Goal: Task Accomplishment & Management: Manage account settings

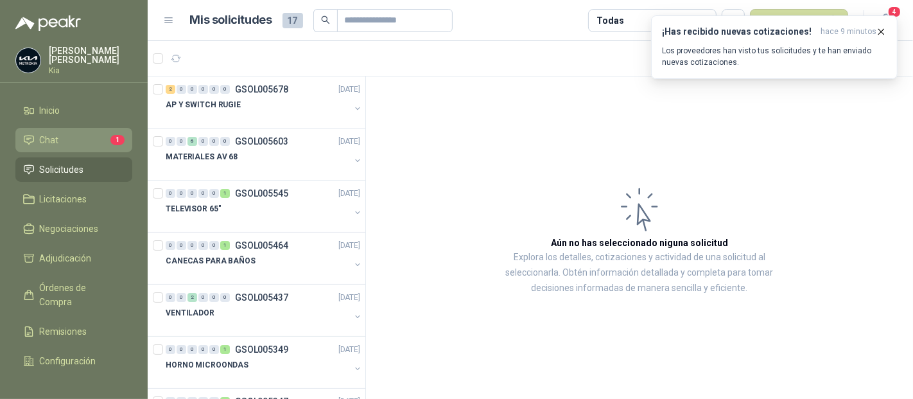
click at [55, 140] on span "Chat" at bounding box center [49, 140] width 19 height 14
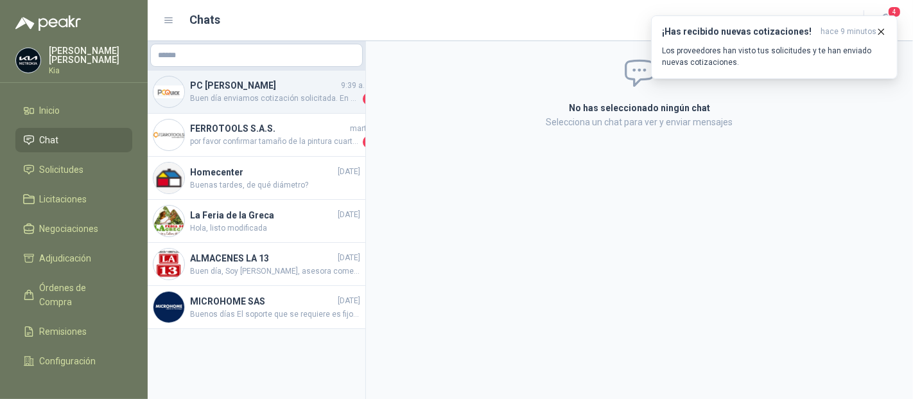
click at [234, 96] on span "Buen día enviamos cotización solicitada. En caso de requerir inyector [PERSON_N…" at bounding box center [275, 98] width 170 height 13
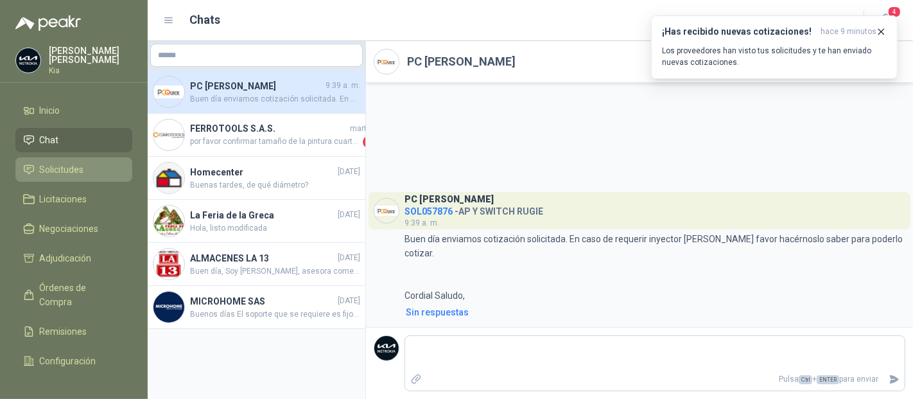
click at [63, 167] on span "Solicitudes" at bounding box center [62, 169] width 44 height 14
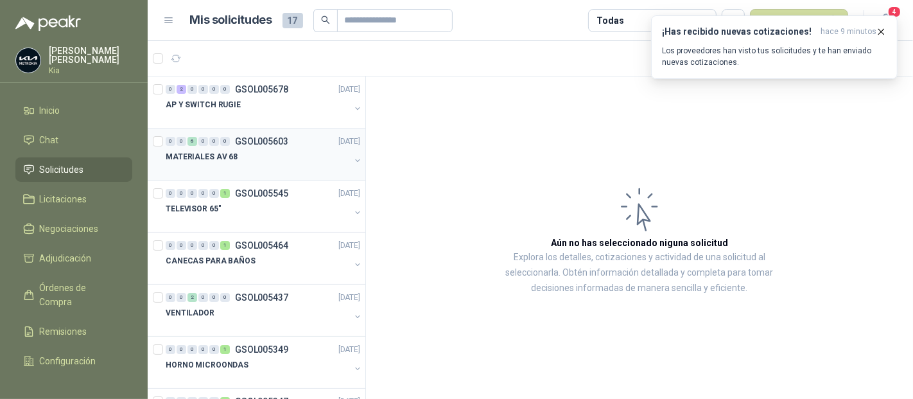
click at [210, 151] on p "MATERIALES AV 68" at bounding box center [202, 157] width 72 height 12
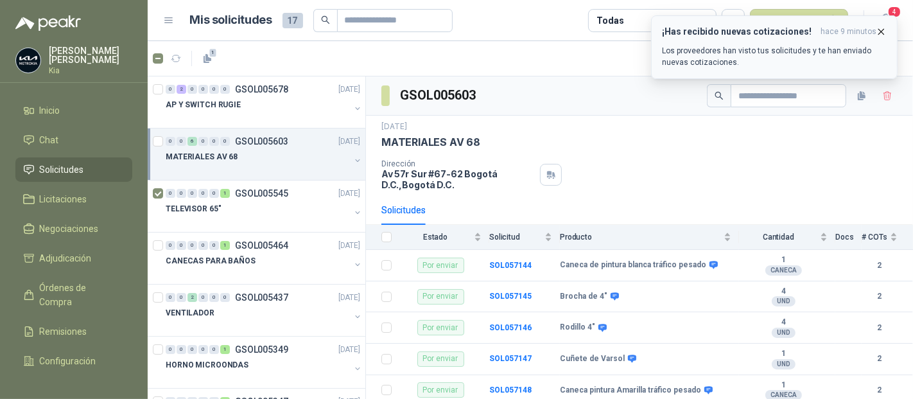
click at [884, 31] on icon "button" at bounding box center [880, 31] width 11 height 11
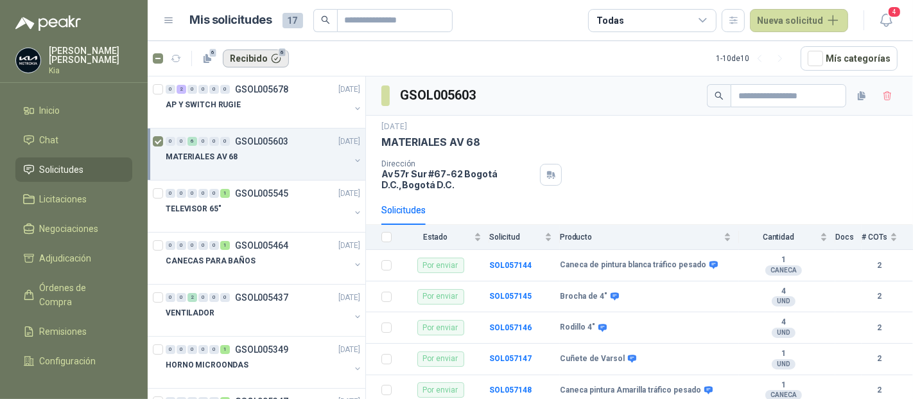
click at [253, 58] on button "Recibido 6" at bounding box center [256, 58] width 66 height 18
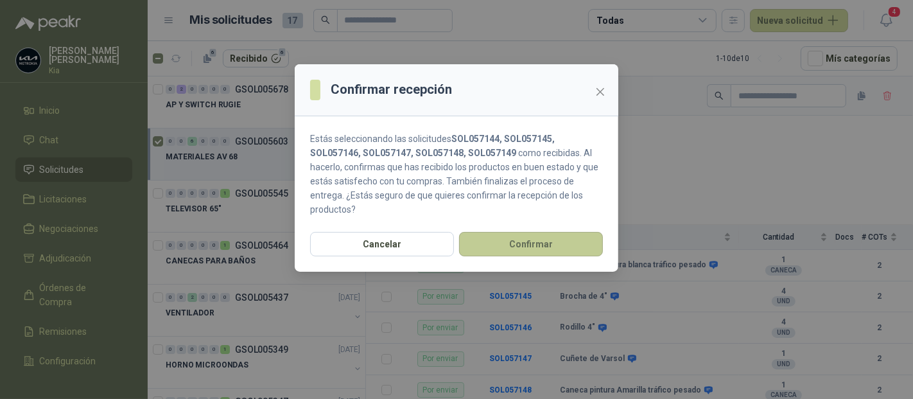
click at [539, 239] on button "Confirmar" at bounding box center [531, 244] width 144 height 24
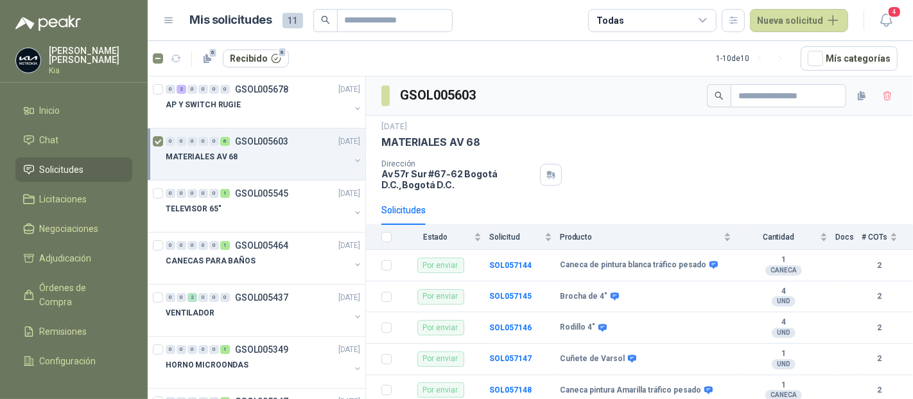
scroll to position [53, 0]
